Goal: Task Accomplishment & Management: Complete application form

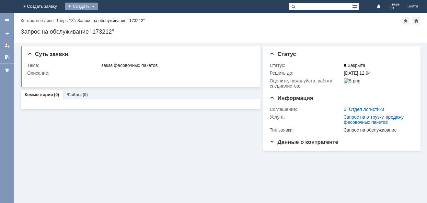
click at [98, 6] on div "Создать" at bounding box center [81, 7] width 33 height 8
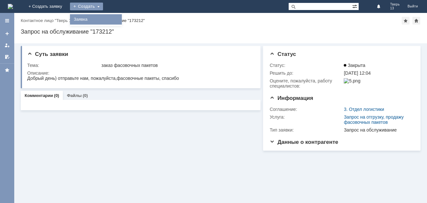
click at [120, 18] on link "Заявка" at bounding box center [95, 20] width 49 height 8
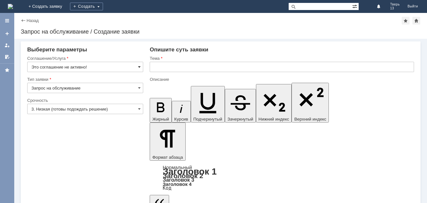
click at [140, 68] on span at bounding box center [139, 66] width 3 height 5
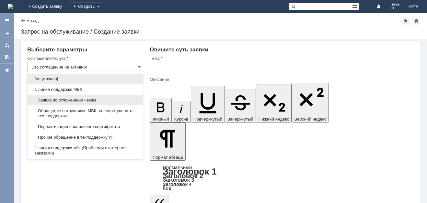
click at [86, 99] on span "Заявка по отложенным чекам" at bounding box center [84, 100] width 107 height 5
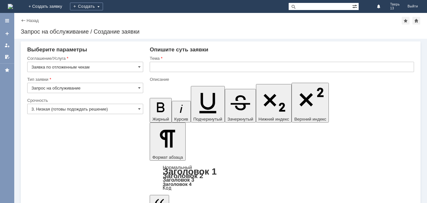
type input "Заявка по отложенным чекам"
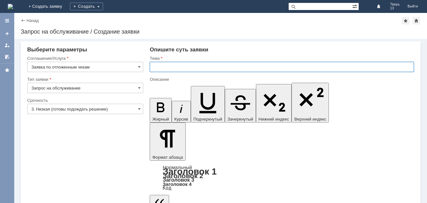
click at [167, 69] on input "text" at bounding box center [282, 67] width 264 height 10
type input "отложенные чеки"
